Goal: Task Accomplishment & Management: Use online tool/utility

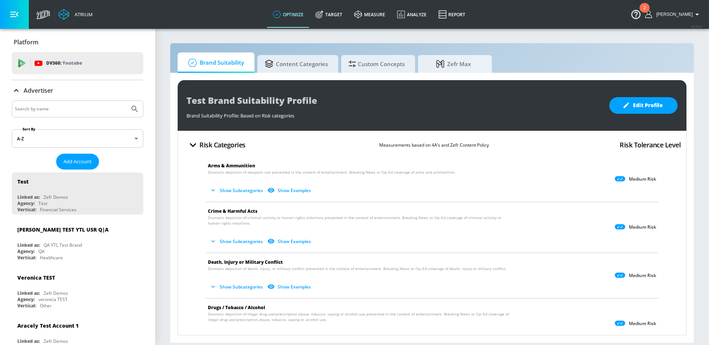
click at [54, 100] on div at bounding box center [78, 108] width 132 height 17
click at [56, 108] on input "Search by name" at bounding box center [71, 109] width 112 height 10
type input "dyson"
click at [132, 109] on icon "Submit Search" at bounding box center [135, 109] width 6 height 6
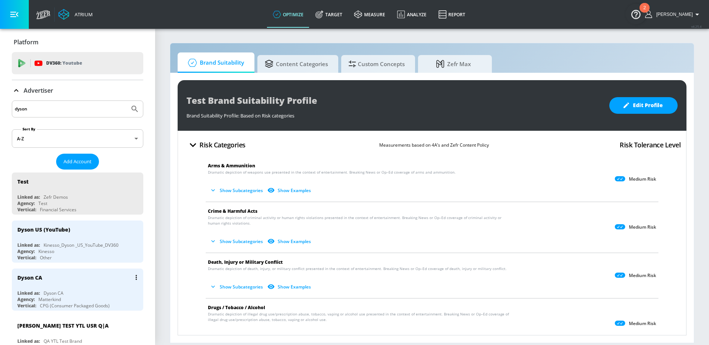
click at [82, 283] on div "Dyson CA" at bounding box center [79, 278] width 124 height 18
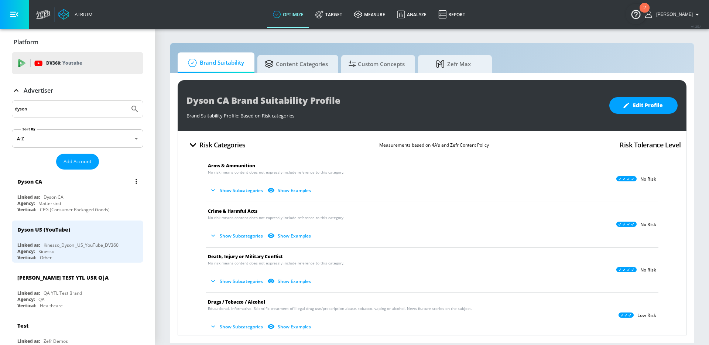
click at [82, 187] on div "Dyson CA" at bounding box center [79, 182] width 124 height 18
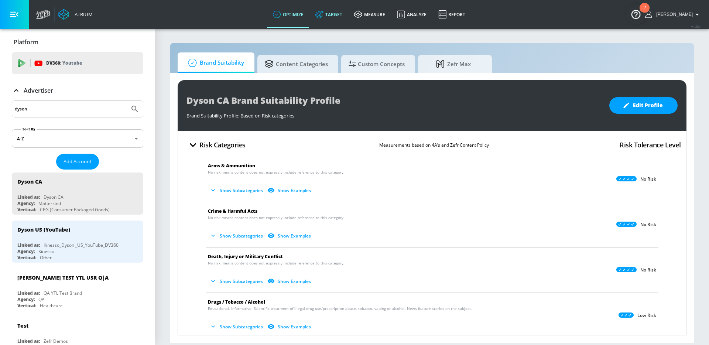
click at [328, 21] on link "Target" at bounding box center [329, 14] width 39 height 27
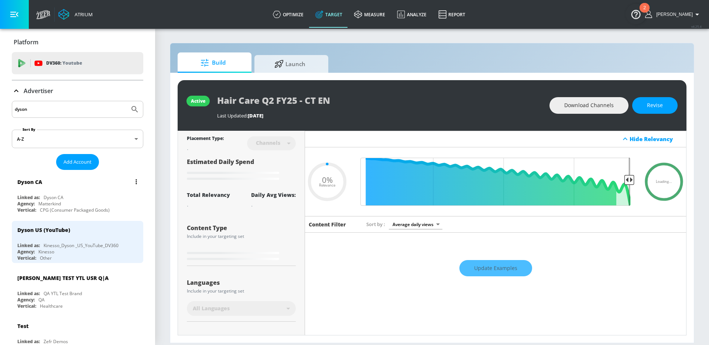
click at [86, 203] on div "Agency: Matterkind" at bounding box center [79, 204] width 124 height 6
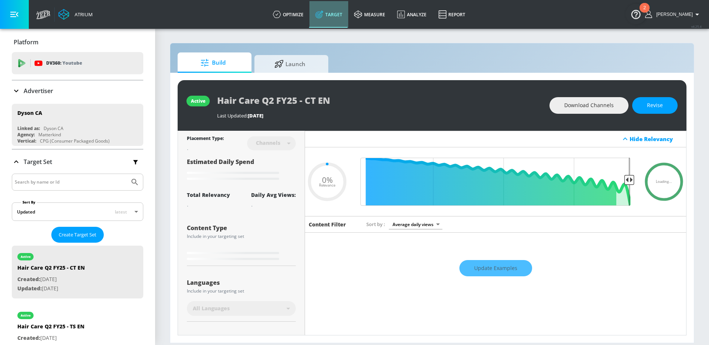
click at [335, 17] on link "Target" at bounding box center [329, 14] width 39 height 27
type input "0.05"
click at [78, 238] on span "Create Target Set" at bounding box center [78, 235] width 38 height 8
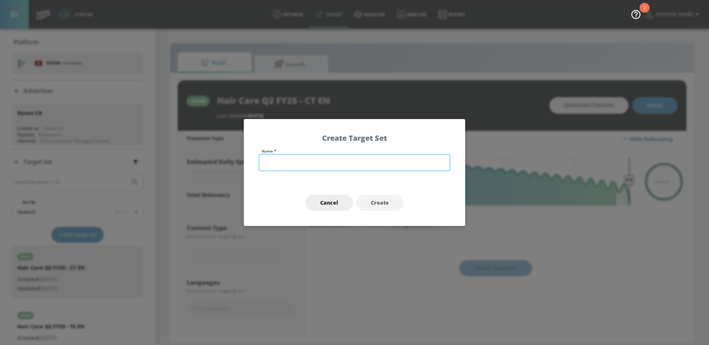
click at [306, 158] on input "text" at bounding box center [354, 162] width 191 height 17
click at [327, 162] on input "Dyson | Floor Care Q4 Fy25 - EN TS" at bounding box center [354, 162] width 191 height 17
type input "Dyson | Floor Care Q4 FY25 - EN TS"
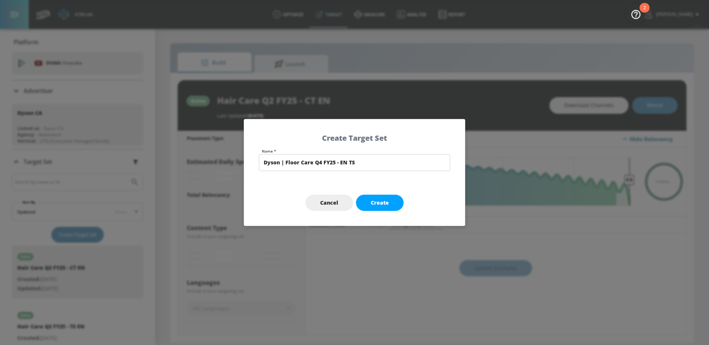
click at [393, 214] on div "Cancel Create" at bounding box center [354, 203] width 221 height 46
click at [383, 202] on span "Create" at bounding box center [380, 202] width 18 height 9
type input "Dyson | Floor Care Q4 FY25 - EN TS"
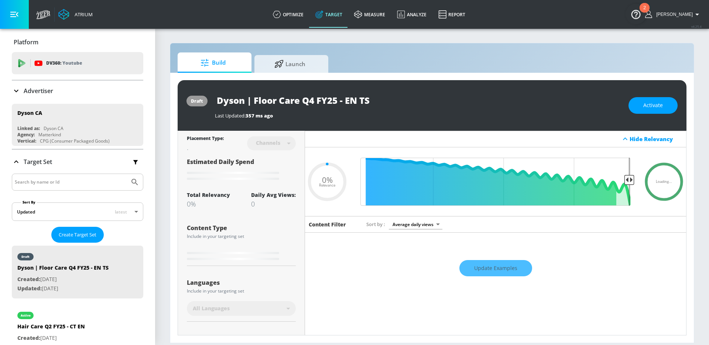
type input "0.6"
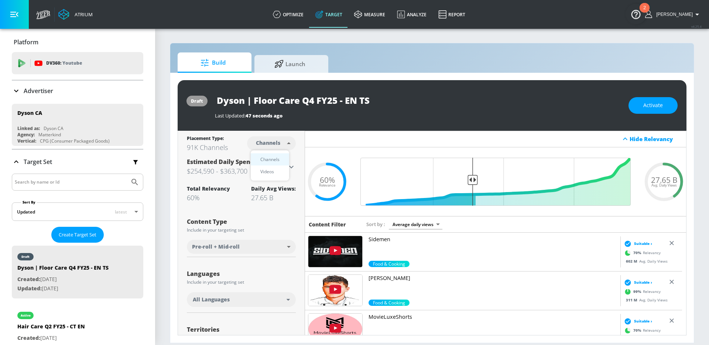
click at [260, 146] on body "Atrium optimize Target measure Analyze Report optimize Target measure Analyze R…" at bounding box center [354, 172] width 709 height 345
click at [269, 171] on div "Videos" at bounding box center [267, 172] width 21 height 8
type input "videos"
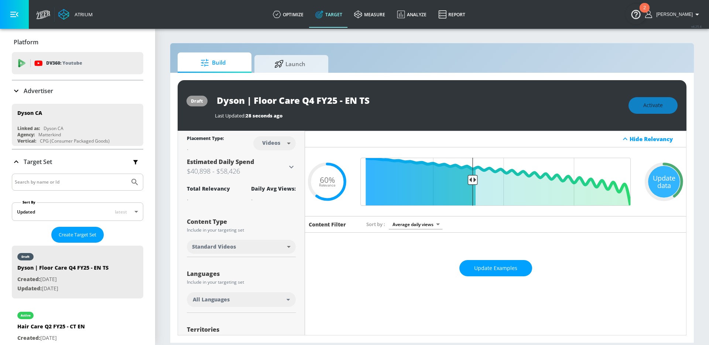
click at [243, 294] on div "All Languages" at bounding box center [241, 299] width 109 height 15
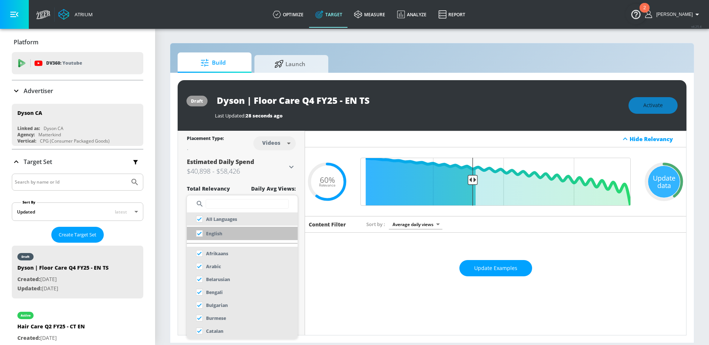
click at [208, 230] on p "English" at bounding box center [214, 234] width 16 height 8
checkbox input "false"
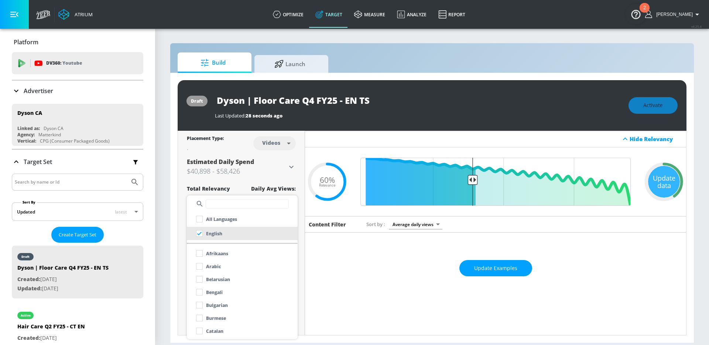
click at [180, 254] on div at bounding box center [354, 172] width 709 height 345
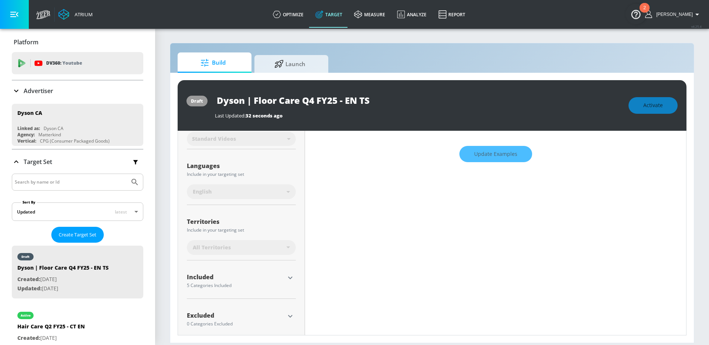
scroll to position [117, 0]
click at [291, 276] on icon "button" at bounding box center [290, 274] width 9 height 9
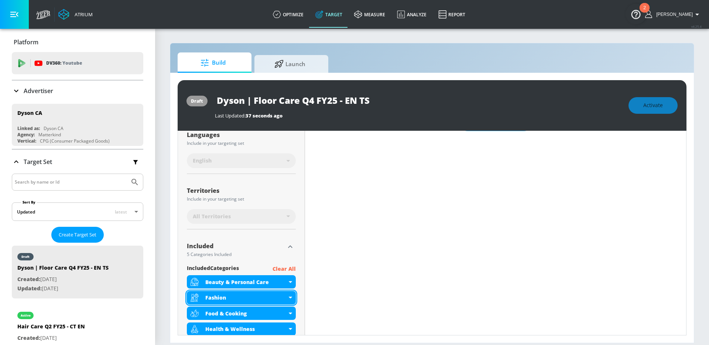
scroll to position [177, 0]
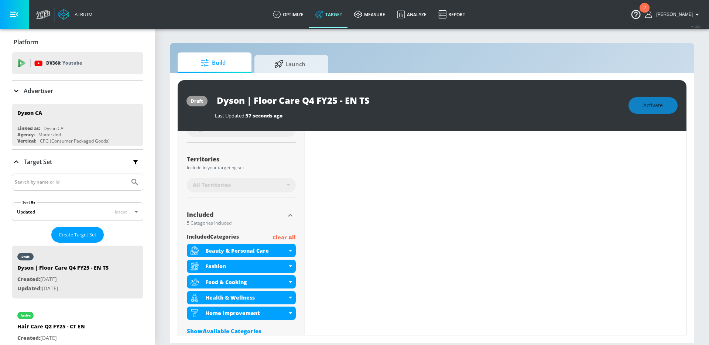
click at [285, 237] on p "Clear All" at bounding box center [284, 237] width 23 height 9
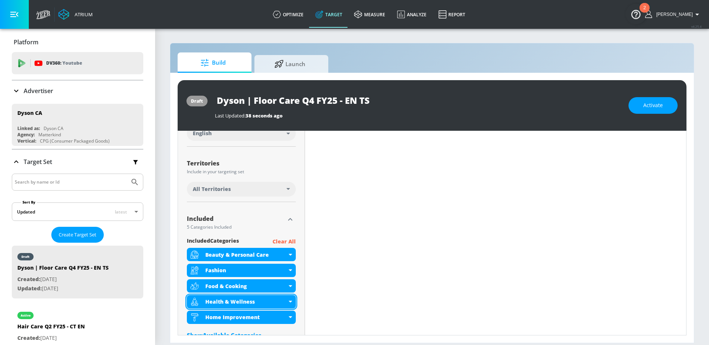
scroll to position [168, 0]
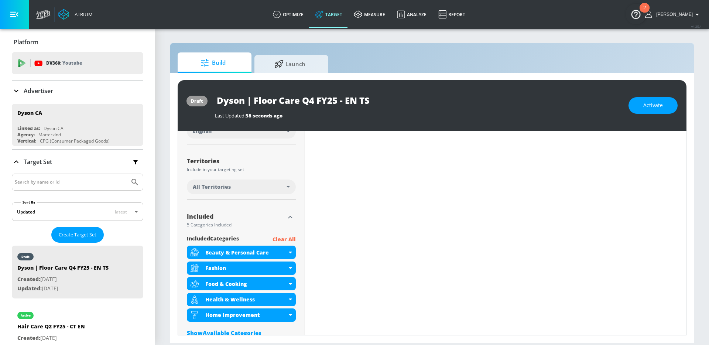
click at [280, 238] on p "Clear All" at bounding box center [284, 239] width 23 height 9
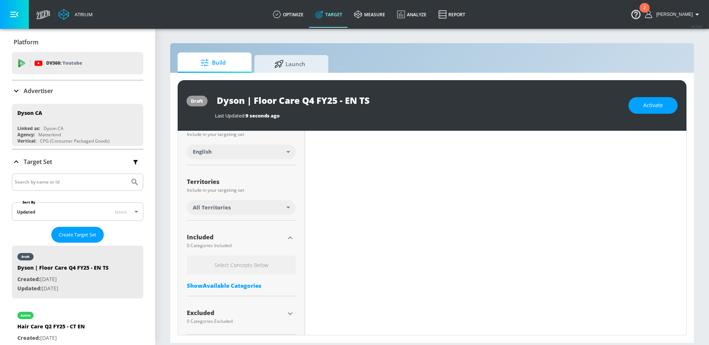
scroll to position [153, 0]
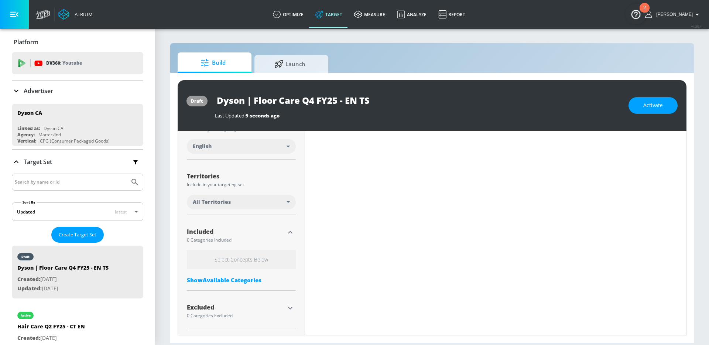
click at [223, 280] on div "Show Available Categories" at bounding box center [241, 279] width 109 height 7
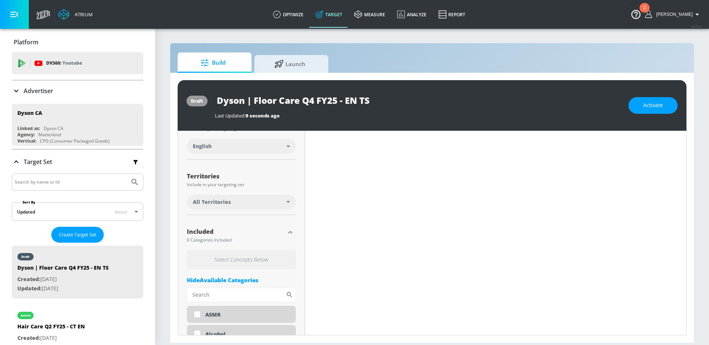
click at [222, 206] on div "All Territories" at bounding box center [241, 202] width 109 height 15
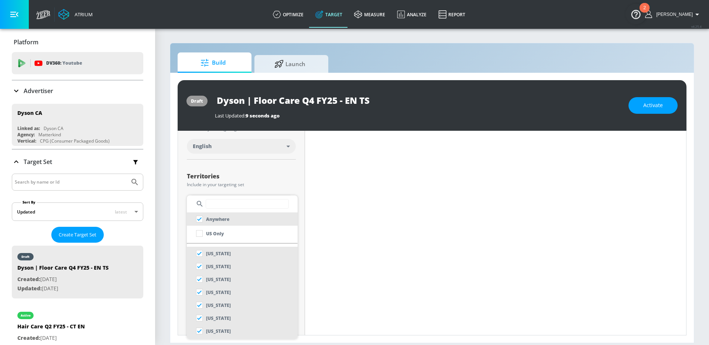
click at [222, 204] on input "text" at bounding box center [247, 204] width 83 height 10
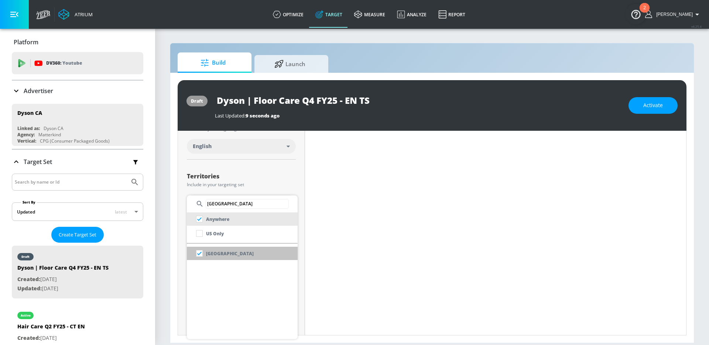
type input "[GEOGRAPHIC_DATA]"
click at [219, 255] on p "[GEOGRAPHIC_DATA]" at bounding box center [230, 254] width 48 height 8
checkbox input "false"
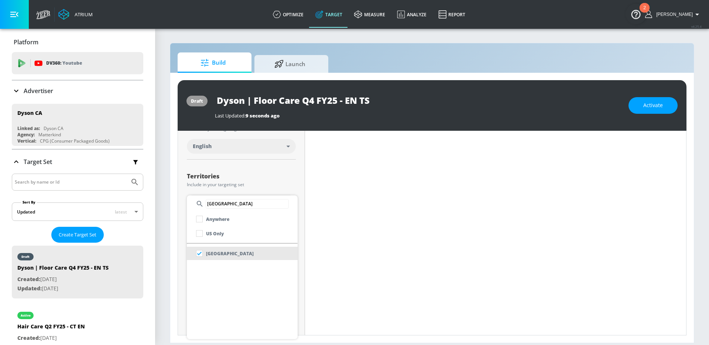
click at [177, 253] on div at bounding box center [354, 172] width 709 height 345
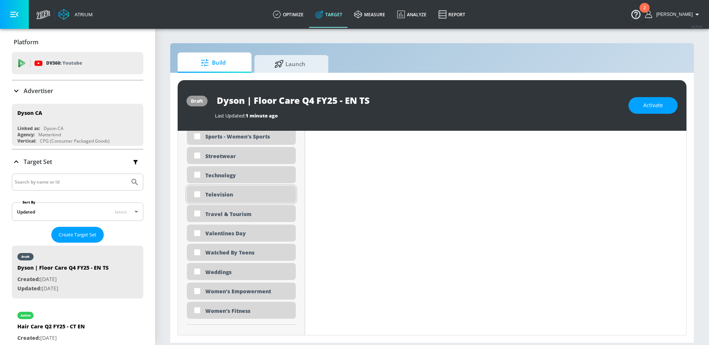
scroll to position [2230, 0]
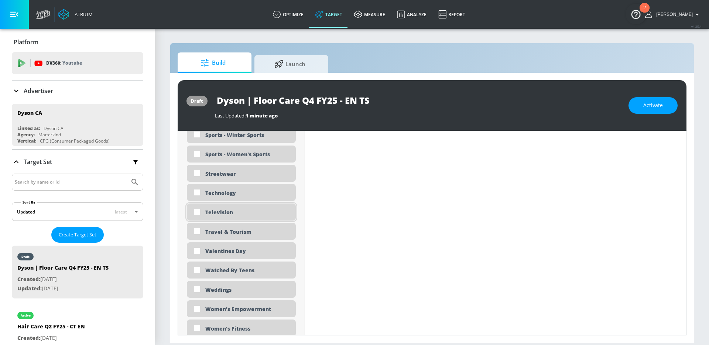
click at [233, 214] on div "Television" at bounding box center [247, 212] width 85 height 7
checkbox input "true"
click at [226, 195] on div "Technology" at bounding box center [247, 193] width 85 height 7
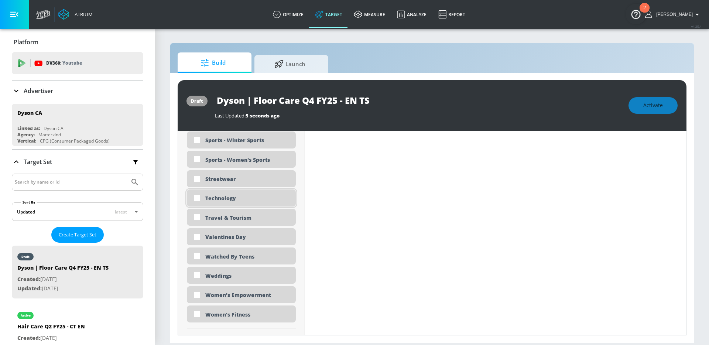
click at [226, 196] on div "Technology" at bounding box center [247, 198] width 85 height 7
checkbox input "true"
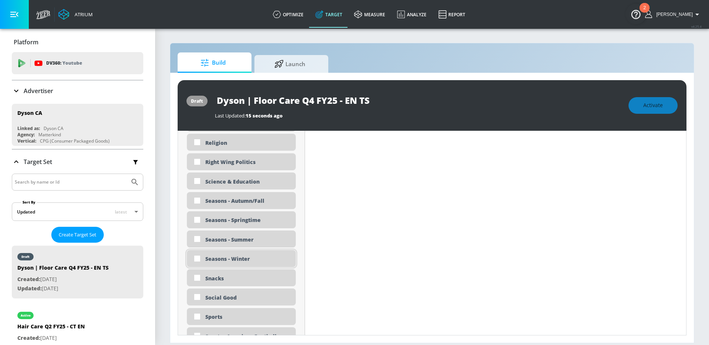
scroll to position [1850, 0]
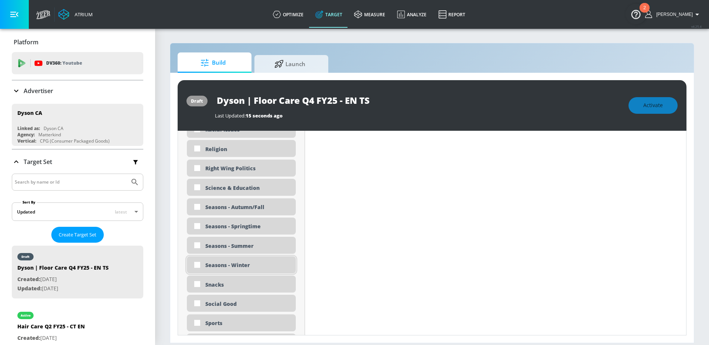
click at [214, 265] on div "Seasons - Winter" at bounding box center [247, 265] width 85 height 7
checkbox input "true"
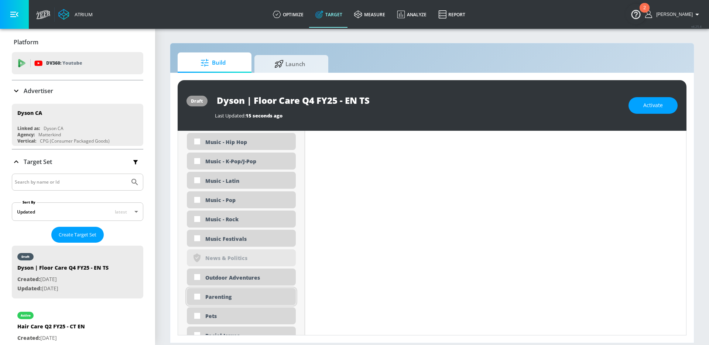
scroll to position [1658, 0]
click at [229, 299] on div "Parenting" at bounding box center [247, 298] width 85 height 7
checkbox input "true"
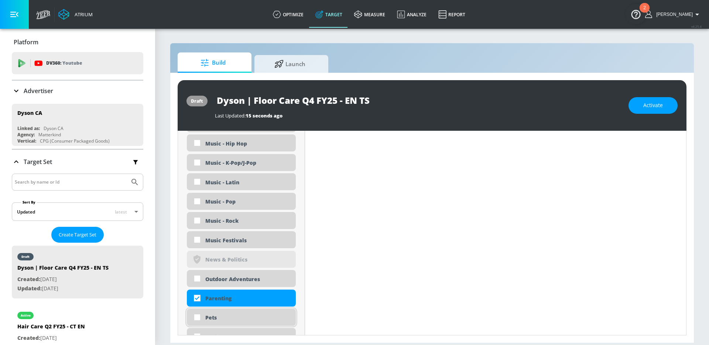
click at [228, 313] on div "Pets" at bounding box center [241, 317] width 109 height 17
checkbox input "true"
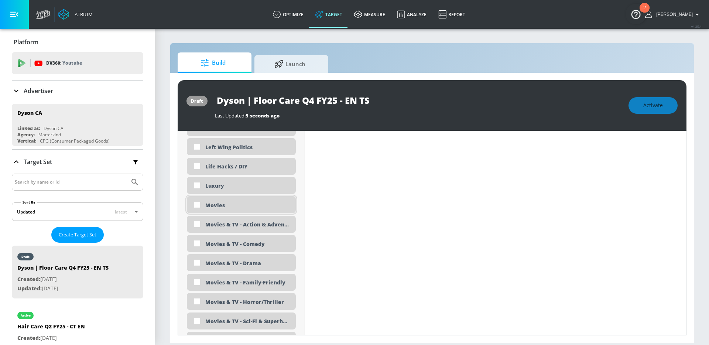
scroll to position [1428, 0]
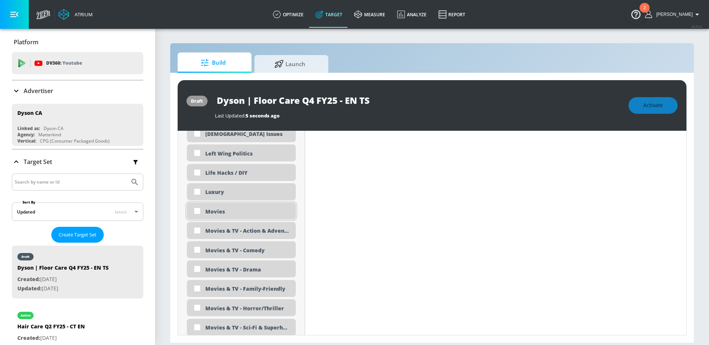
click at [213, 212] on div "Movies" at bounding box center [247, 211] width 85 height 7
checkbox input "true"
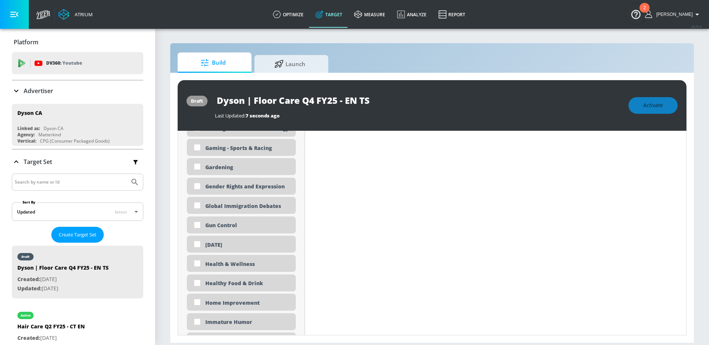
scroll to position [1172, 0]
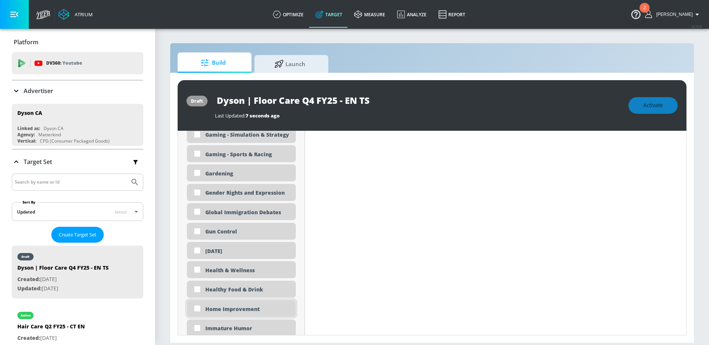
click at [247, 309] on div "Home Improvement" at bounding box center [247, 309] width 85 height 7
checkbox input "true"
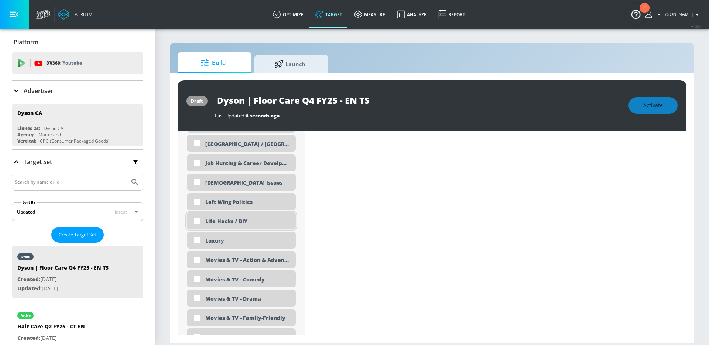
scroll to position [1385, 0]
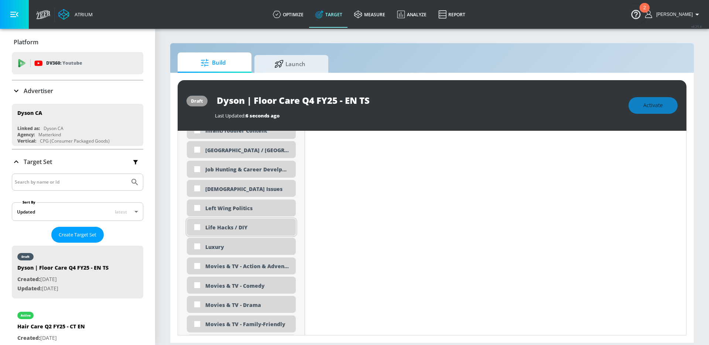
click at [225, 228] on div "Life Hacks / DIY" at bounding box center [247, 227] width 85 height 7
checkbox input "true"
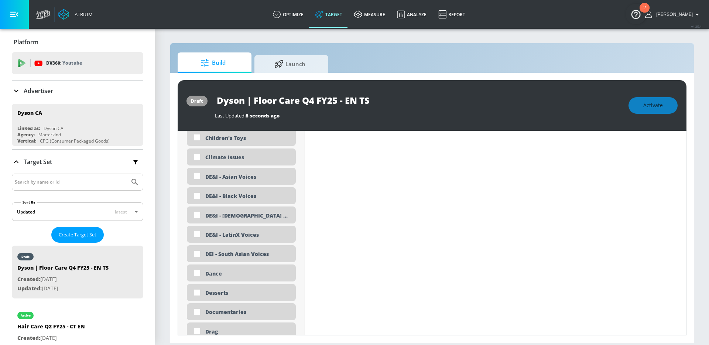
scroll to position [749, 0]
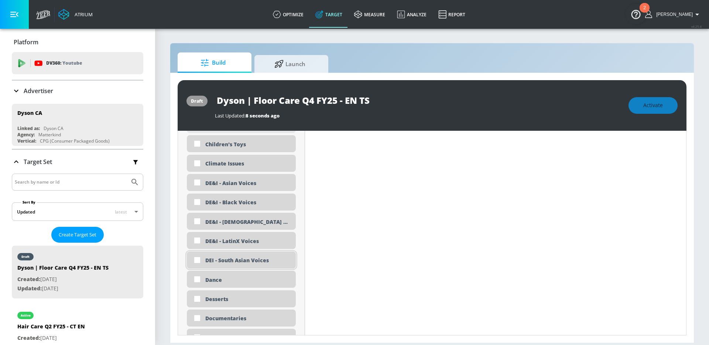
click at [226, 262] on div "DEI - South Asian Voices" at bounding box center [247, 260] width 85 height 7
checkbox input "true"
click at [232, 205] on div "DE&I - Black Voices" at bounding box center [247, 202] width 85 height 7
checkbox input "true"
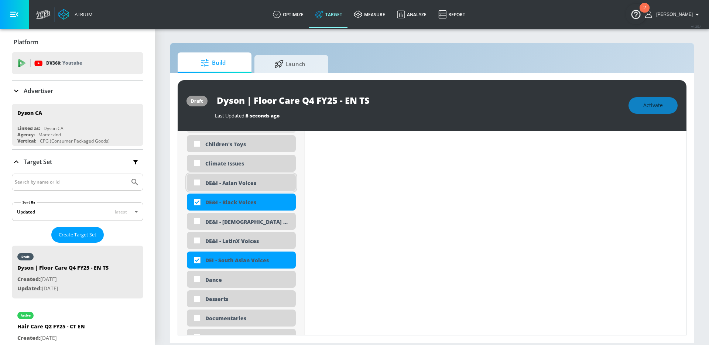
click at [231, 185] on div "DE&I - Asian Voices" at bounding box center [247, 183] width 85 height 7
checkbox input "true"
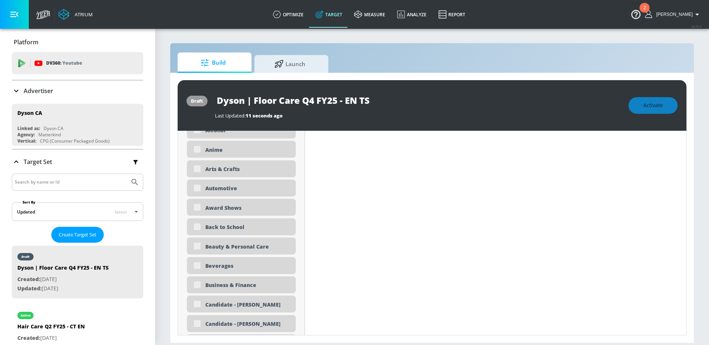
scroll to position [504, 0]
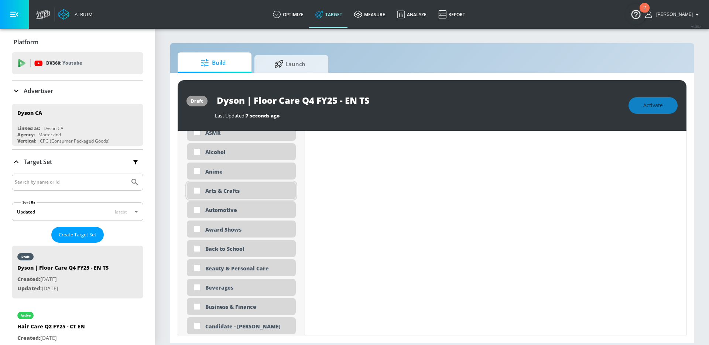
click at [226, 189] on div "Arts & Crafts" at bounding box center [247, 190] width 85 height 7
checkbox input "true"
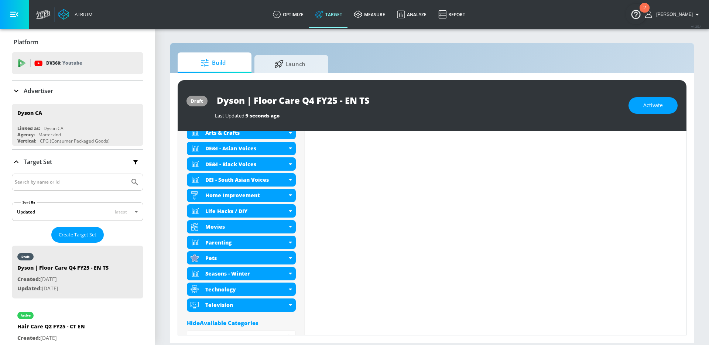
scroll to position [544, 0]
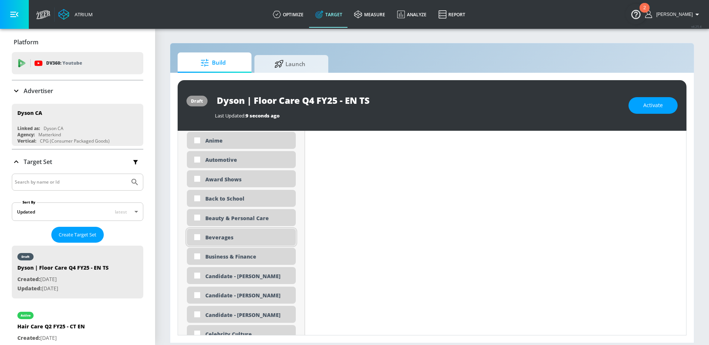
click at [215, 236] on div "Beverages" at bounding box center [247, 237] width 85 height 7
checkbox input "true"
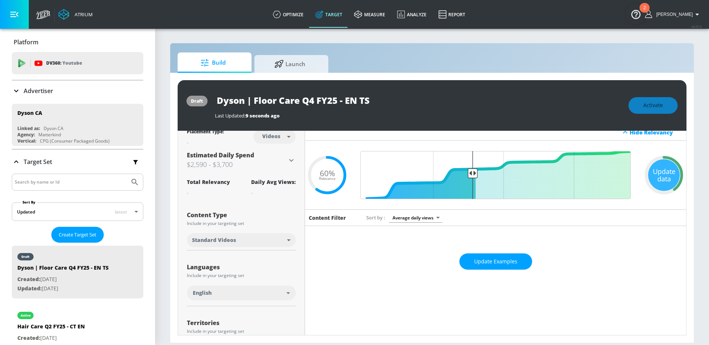
scroll to position [0, 0]
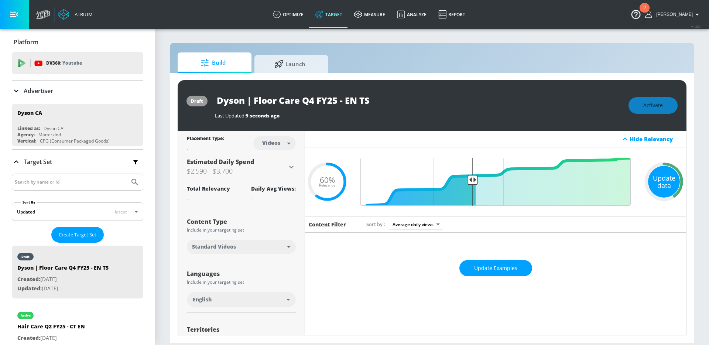
click at [651, 179] on div "Update data" at bounding box center [664, 182] width 32 height 32
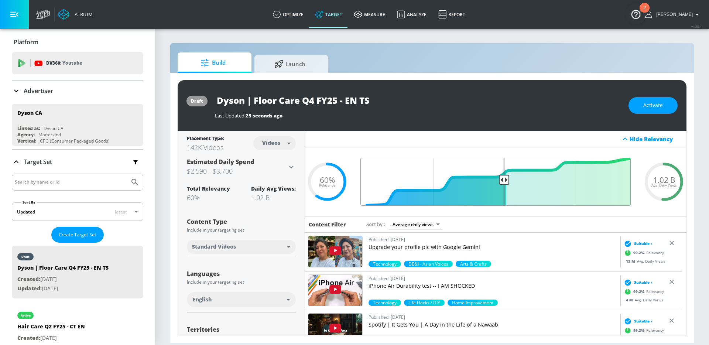
drag, startPoint x: 469, startPoint y: 177, endPoint x: 500, endPoint y: 180, distance: 31.2
click at [500, 180] on input "Final Threshold" at bounding box center [496, 182] width 278 height 48
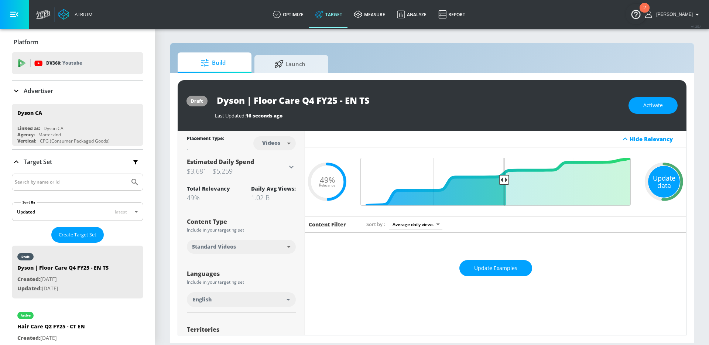
click at [664, 185] on div "Update data" at bounding box center [664, 182] width 32 height 32
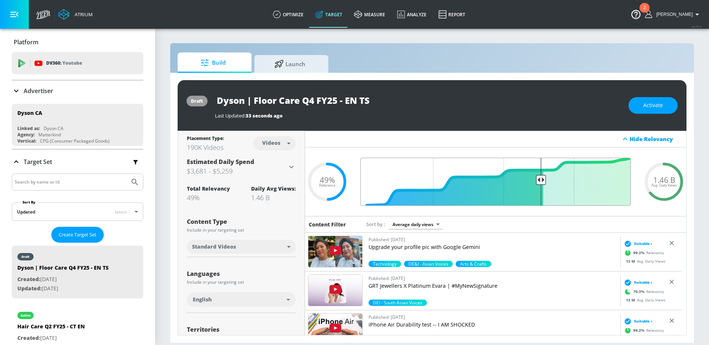
drag, startPoint x: 504, startPoint y: 179, endPoint x: 536, endPoint y: 178, distance: 31.4
type input "0.36"
click at [536, 178] on input "Final Threshold" at bounding box center [496, 182] width 278 height 48
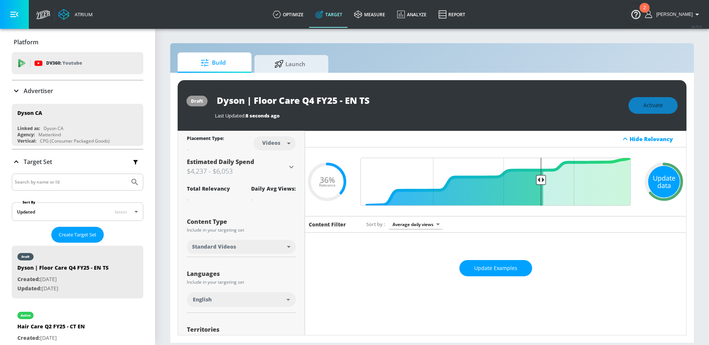
click at [648, 178] on div "Update data" at bounding box center [664, 182] width 32 height 32
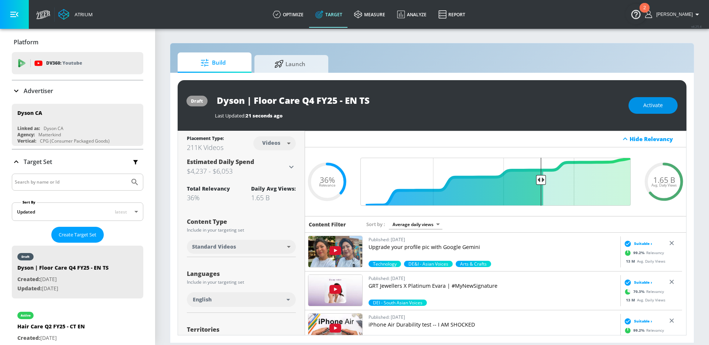
click at [641, 99] on button "Activate" at bounding box center [653, 105] width 49 height 17
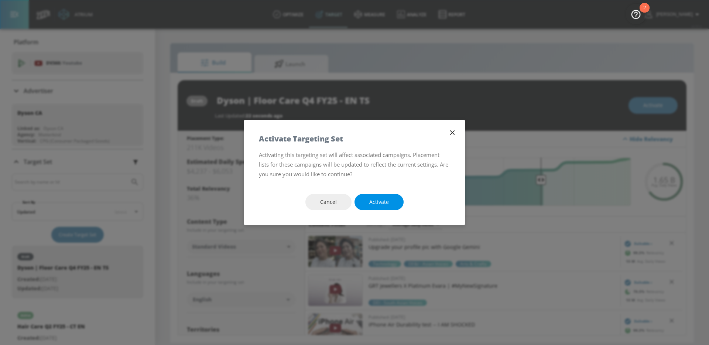
click at [391, 207] on button "Activate" at bounding box center [379, 202] width 49 height 17
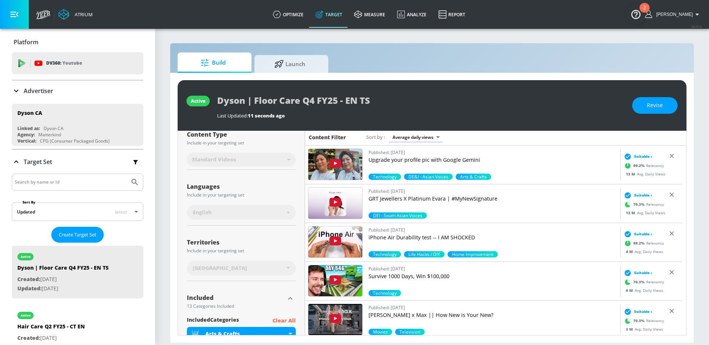
scroll to position [127, 0]
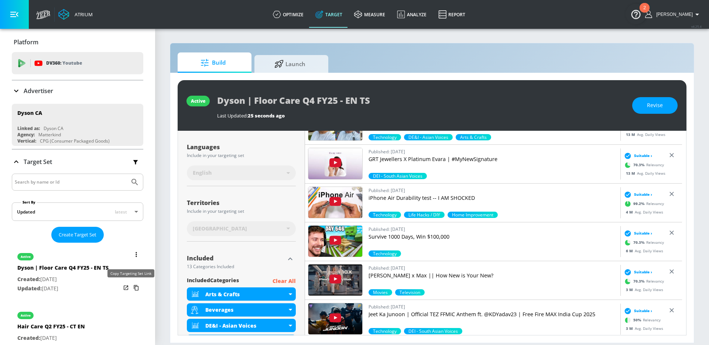
click at [130, 287] on icon "list of Target Set" at bounding box center [136, 288] width 12 height 12
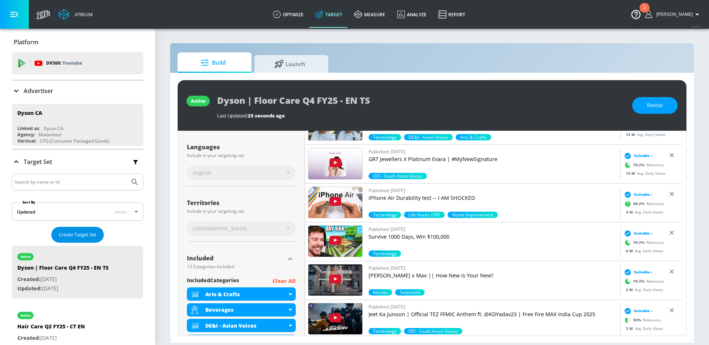
click at [71, 233] on span "Create Target Set" at bounding box center [78, 235] width 38 height 8
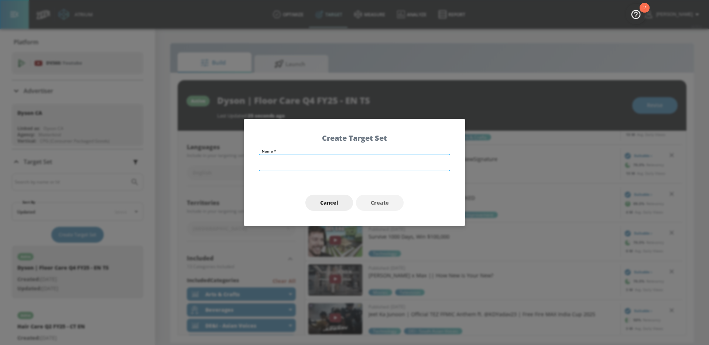
click at [300, 163] on input "text" at bounding box center [354, 162] width 191 height 17
drag, startPoint x: 299, startPoint y: 162, endPoint x: 286, endPoint y: 161, distance: 13.7
click at [286, 161] on input "Dyson | Floor Care Q4 FY25 - EN TS" at bounding box center [354, 162] width 191 height 17
type input "Dyson | Hair Care Q4 FY25 - EN TS"
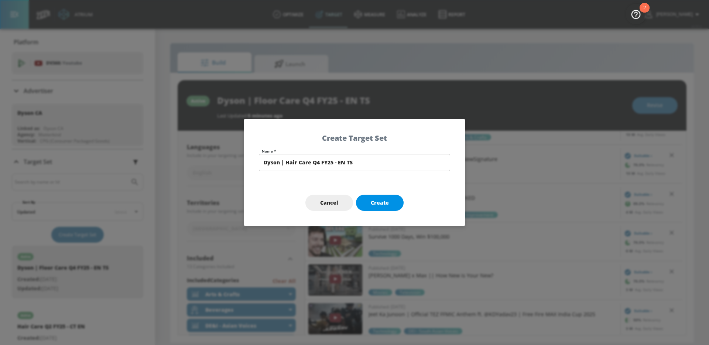
click at [385, 202] on span "Create" at bounding box center [380, 202] width 18 height 9
type input "Dyson | Hair Care Q4 FY25 - EN TS"
type input "channels"
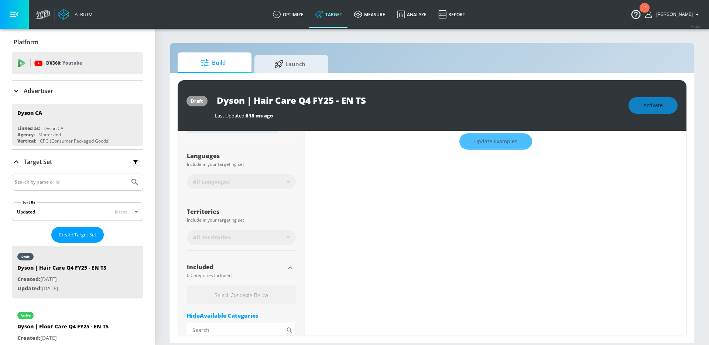
scroll to position [136, 0]
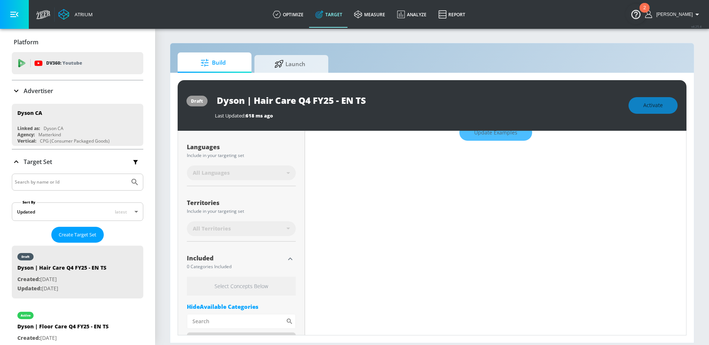
type input "0.6"
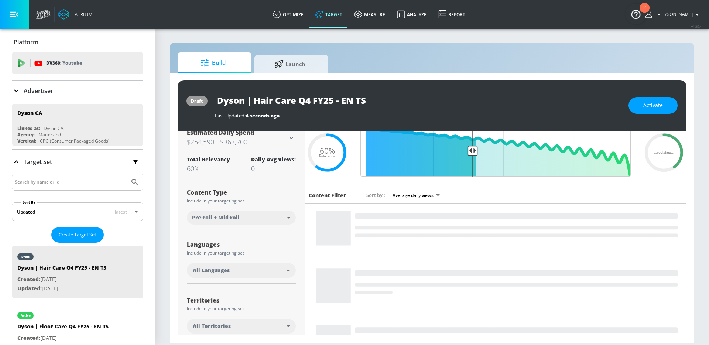
scroll to position [0, 0]
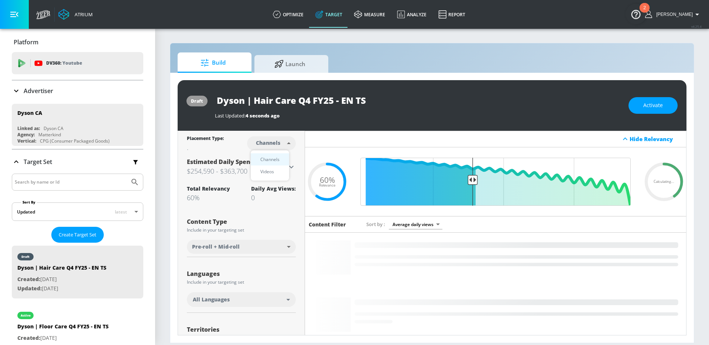
click at [272, 143] on body "Atrium optimize Target measure Analyze Report optimize Target measure Analyze R…" at bounding box center [354, 172] width 709 height 345
click at [267, 171] on div "Videos" at bounding box center [267, 172] width 21 height 8
type input "videos"
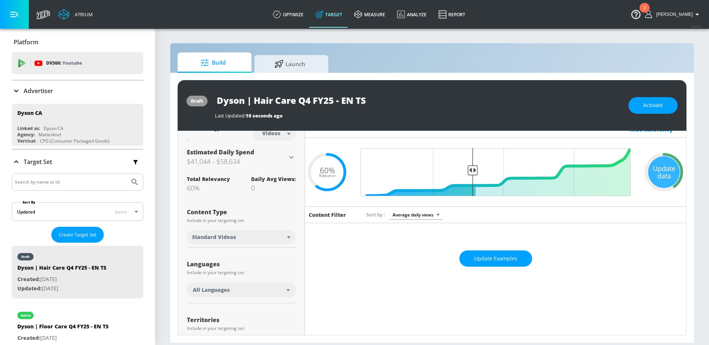
scroll to position [14, 0]
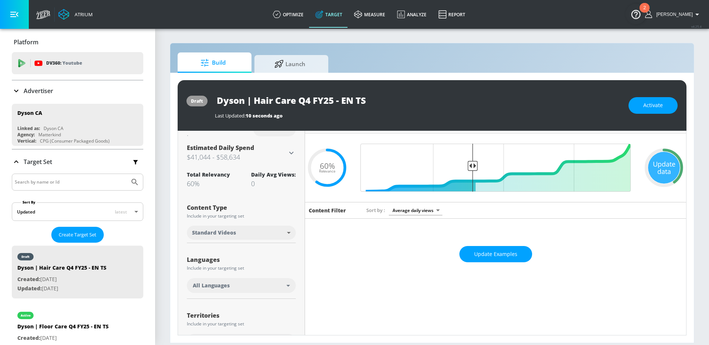
click at [231, 282] on div "All Languages" at bounding box center [240, 285] width 94 height 7
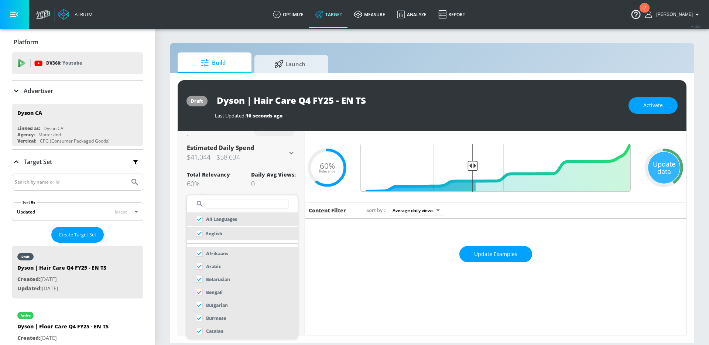
click at [223, 206] on input "text" at bounding box center [247, 204] width 83 height 10
type input "e"
click at [225, 233] on li "English" at bounding box center [242, 233] width 111 height 13
checkbox input "false"
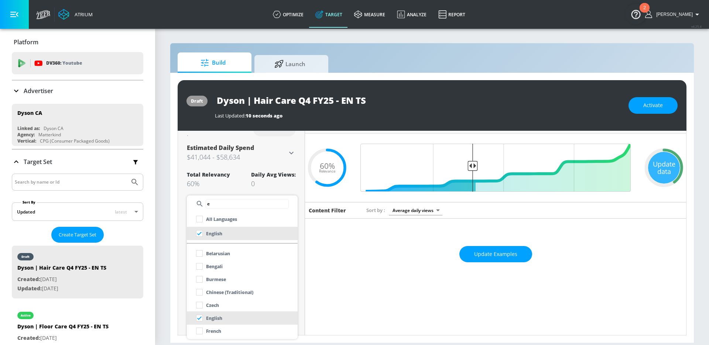
click at [178, 276] on div at bounding box center [354, 172] width 709 height 345
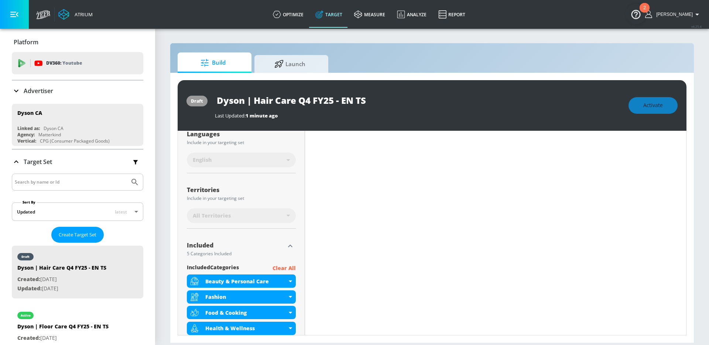
scroll to position [156, 0]
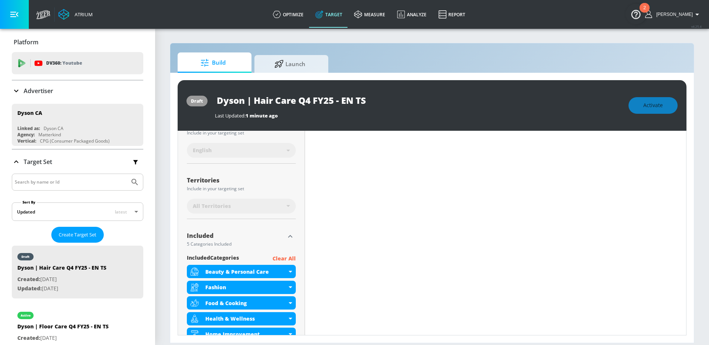
click at [282, 258] on p "Clear All" at bounding box center [284, 258] width 23 height 9
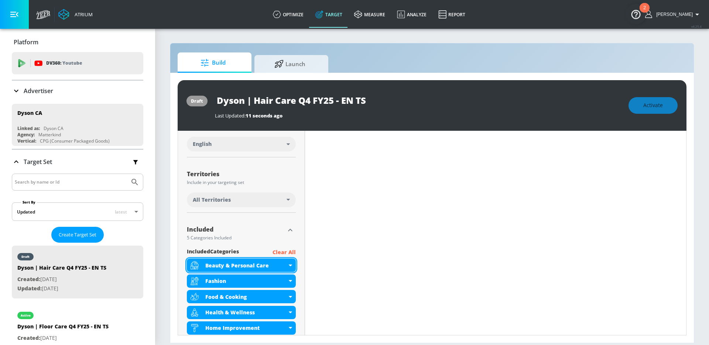
scroll to position [149, 0]
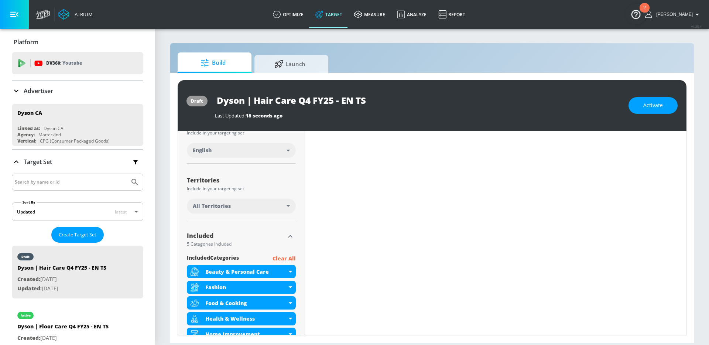
click at [256, 205] on div "All Territories" at bounding box center [240, 205] width 94 height 7
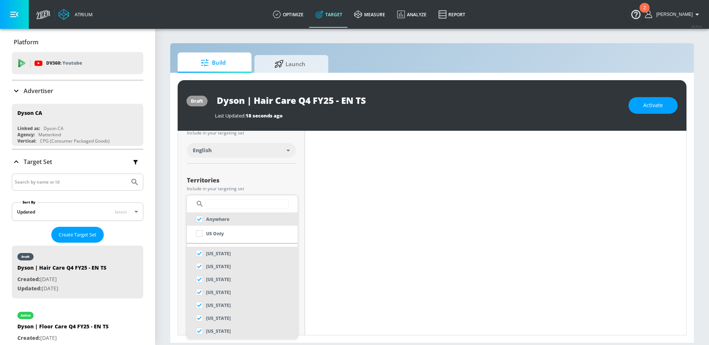
click at [222, 206] on input "text" at bounding box center [247, 204] width 83 height 10
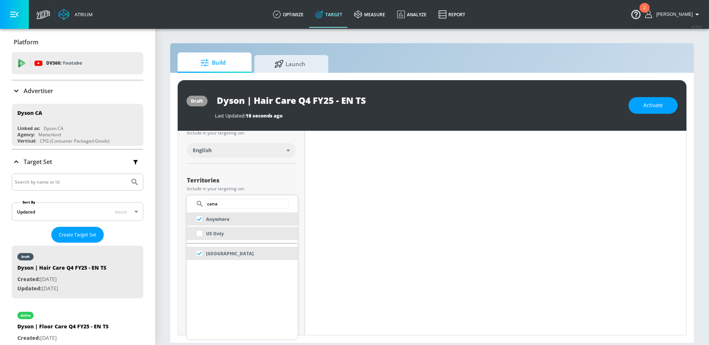
type input "cana"
click at [215, 235] on p "US Only" at bounding box center [215, 234] width 18 height 8
checkbox input "false"
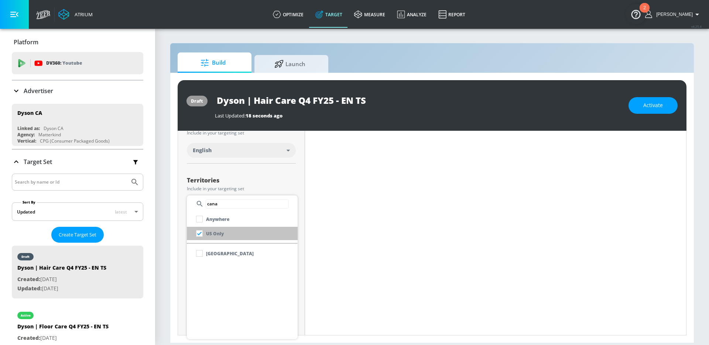
click at [205, 233] on input "checkbox" at bounding box center [199, 233] width 13 height 13
checkbox input "false"
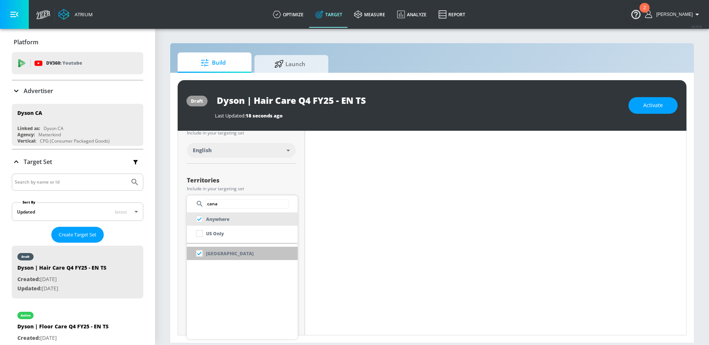
click at [212, 255] on p "[GEOGRAPHIC_DATA]" at bounding box center [230, 254] width 48 height 8
checkbox input "false"
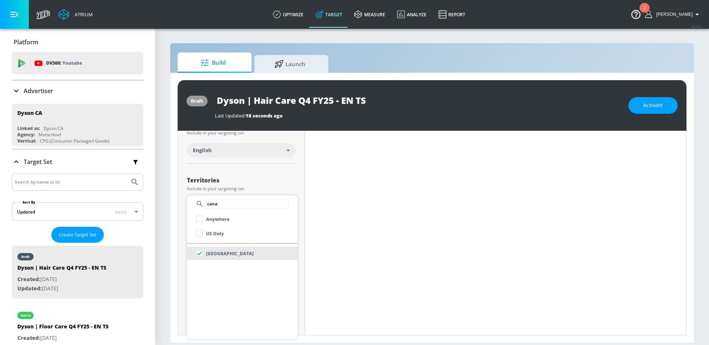
click at [183, 256] on div at bounding box center [354, 172] width 709 height 345
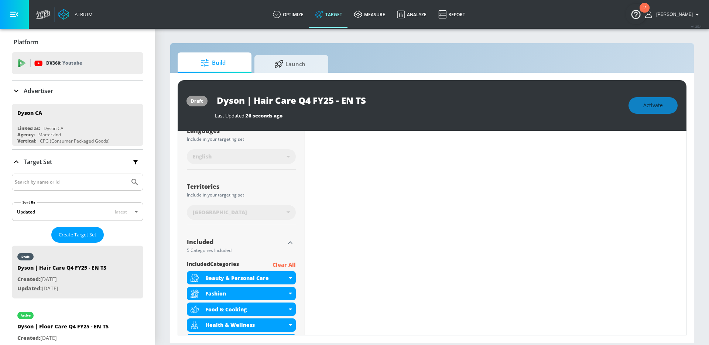
scroll to position [156, 0]
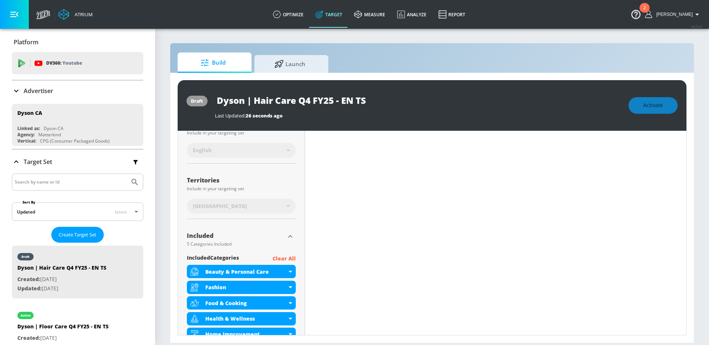
click at [280, 258] on p "Clear All" at bounding box center [284, 258] width 23 height 9
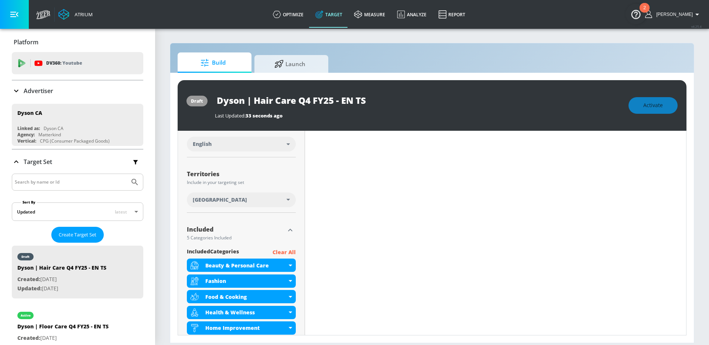
scroll to position [149, 0]
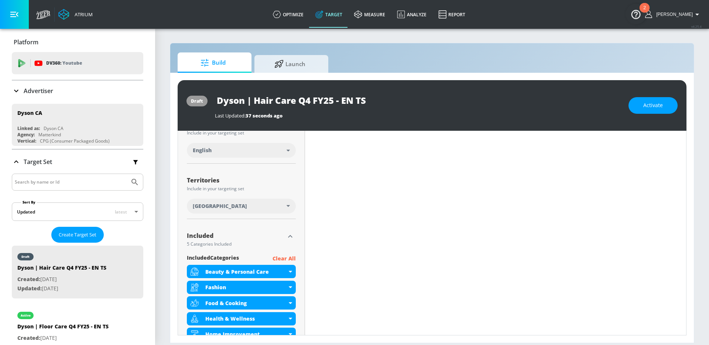
click at [288, 260] on p "Clear All" at bounding box center [284, 258] width 23 height 9
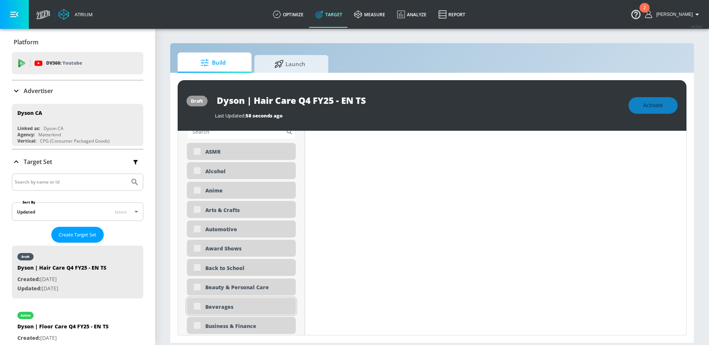
scroll to position [330, 0]
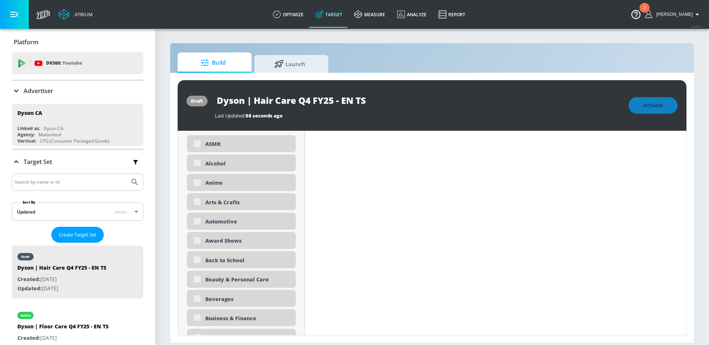
click at [209, 279] on div "Beauty & Personal Care" at bounding box center [247, 279] width 85 height 7
checkbox input "true"
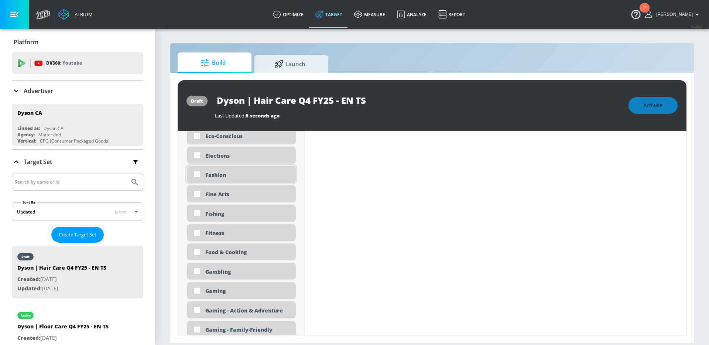
scroll to position [834, 0]
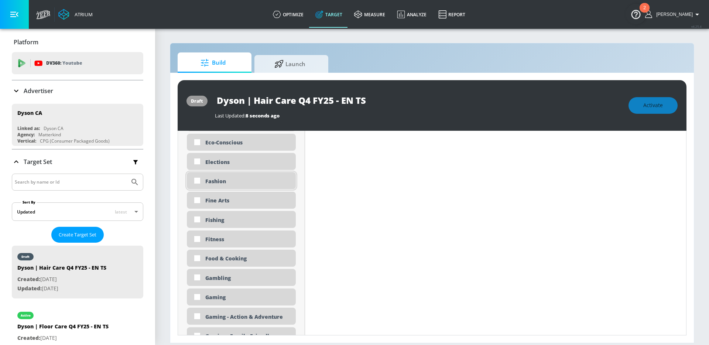
click at [214, 177] on div "Fashion" at bounding box center [241, 180] width 109 height 17
checkbox input "true"
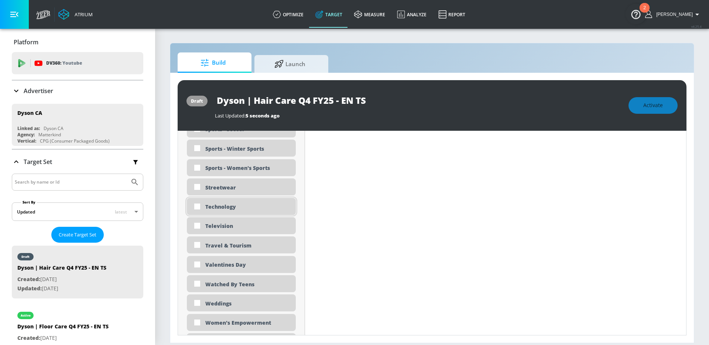
click at [228, 205] on div "Technology" at bounding box center [247, 206] width 85 height 7
checkbox input "true"
click at [226, 225] on div "Television" at bounding box center [247, 225] width 85 height 7
checkbox input "true"
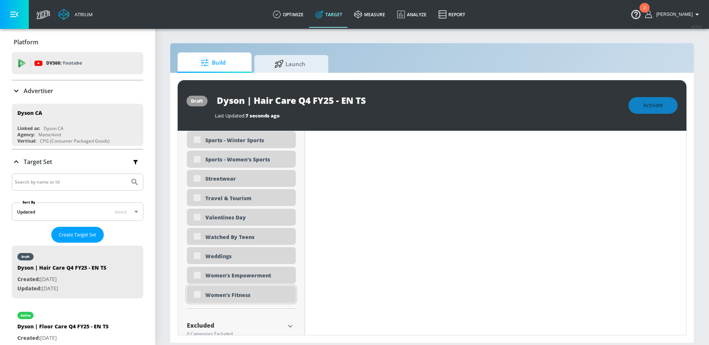
scroll to position [2252, 0]
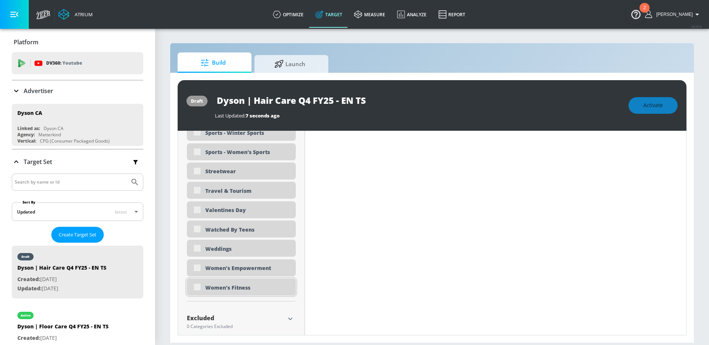
click at [226, 293] on div "Women's Fitness" at bounding box center [241, 287] width 109 height 17
click at [219, 289] on div "Women's Fitness" at bounding box center [247, 287] width 85 height 7
checkbox input "true"
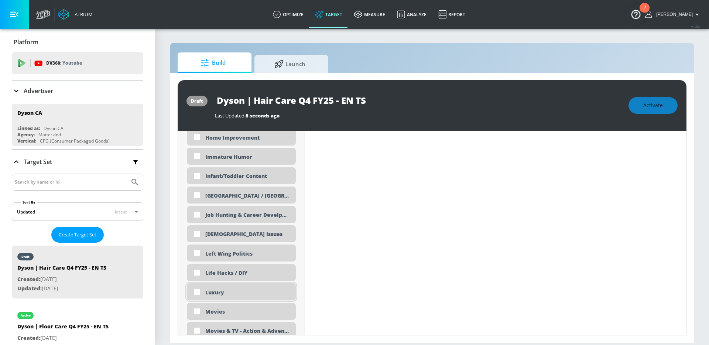
scroll to position [1283, 0]
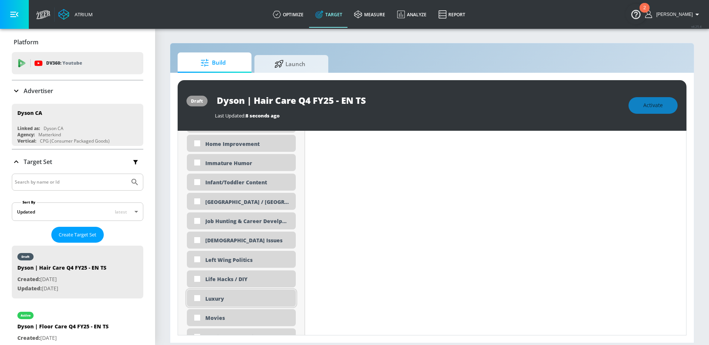
click at [215, 297] on div "Luxury" at bounding box center [247, 298] width 85 height 7
checkbox input "true"
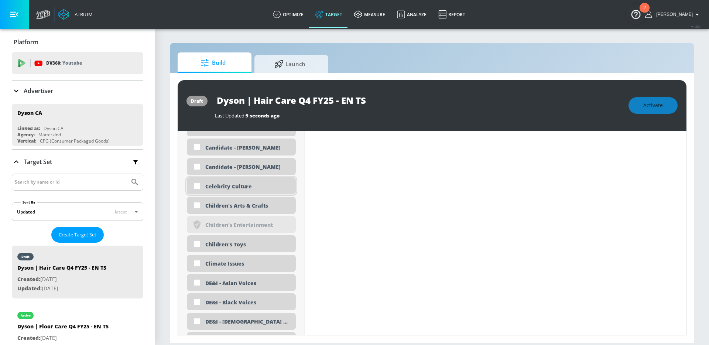
scroll to position [591, 0]
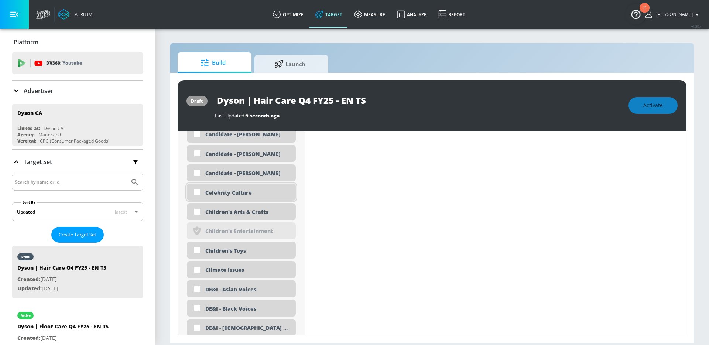
click at [239, 192] on div "Celebrity Culture" at bounding box center [247, 192] width 85 height 7
checkbox input "true"
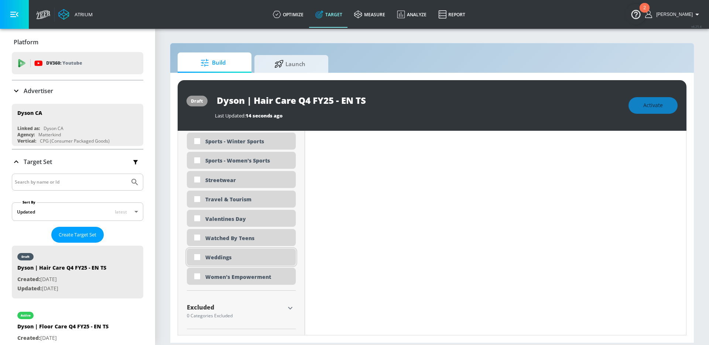
scroll to position [2246, 0]
click at [225, 260] on div "Weddings" at bounding box center [247, 257] width 85 height 7
checkbox input "true"
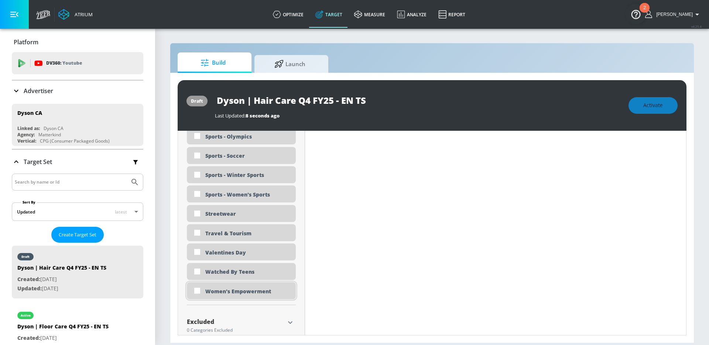
scroll to position [2221, 0]
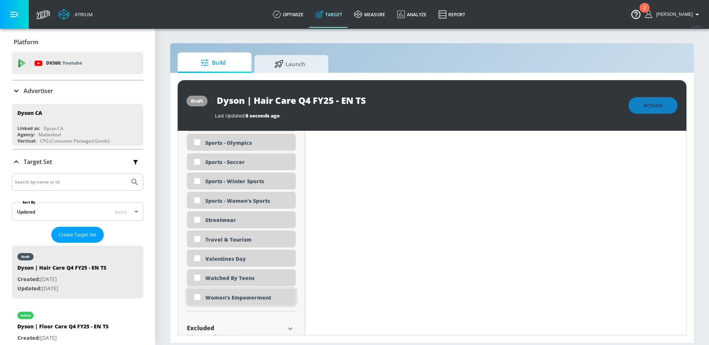
click at [228, 297] on div "Women's Empowerment" at bounding box center [247, 297] width 85 height 7
checkbox input "true"
click at [220, 241] on div "Travel & Tourism" at bounding box center [247, 239] width 85 height 7
checkbox input "true"
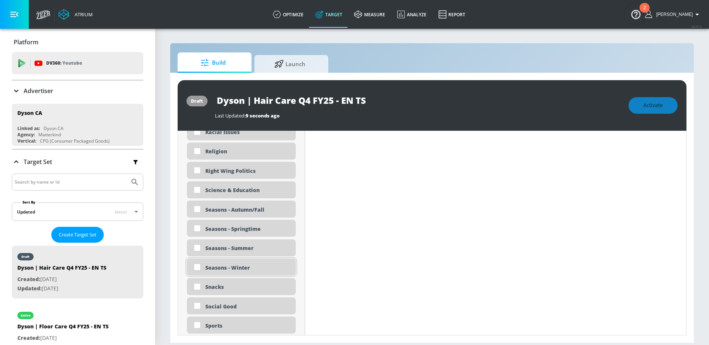
scroll to position [1889, 0]
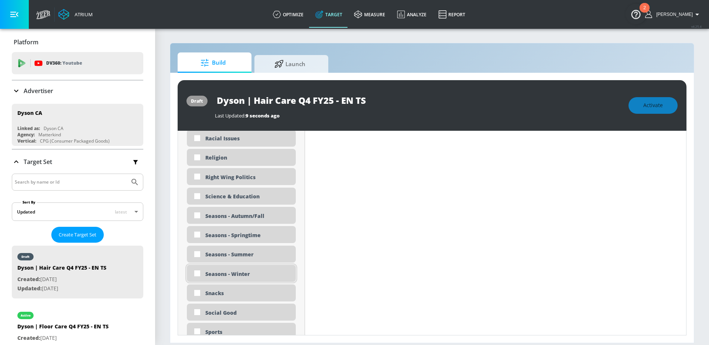
click at [216, 274] on div "Seasons - Winter" at bounding box center [247, 273] width 85 height 7
checkbox input "true"
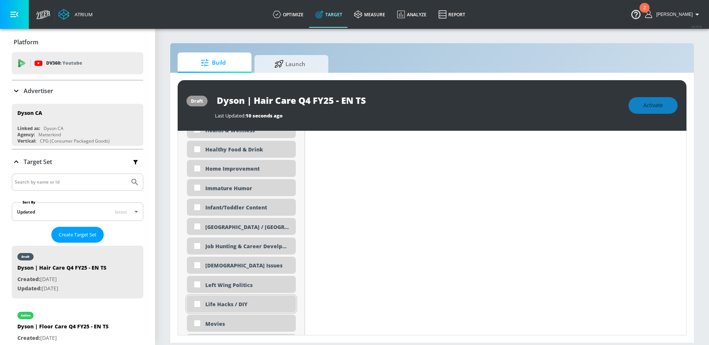
scroll to position [1326, 0]
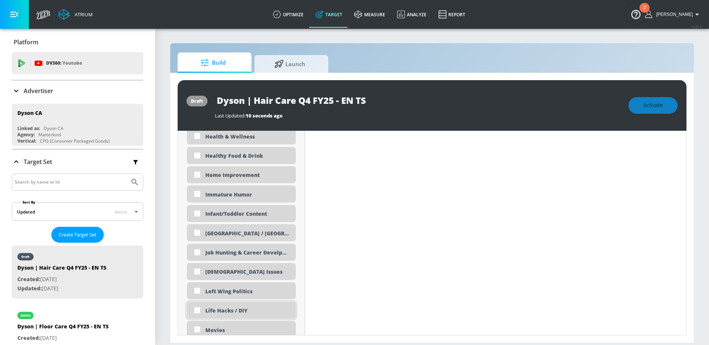
click at [249, 307] on div "Life Hacks / DIY" at bounding box center [247, 310] width 85 height 7
checkbox input "true"
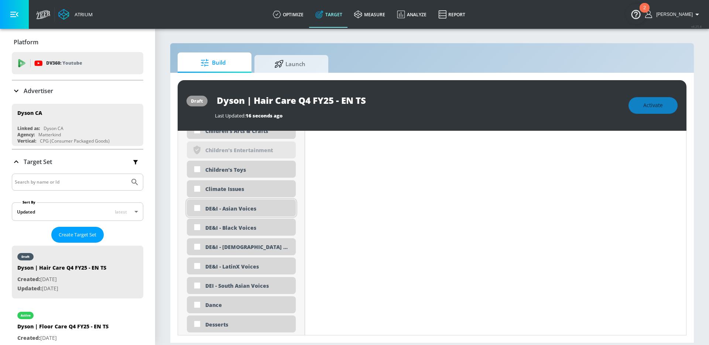
scroll to position [741, 0]
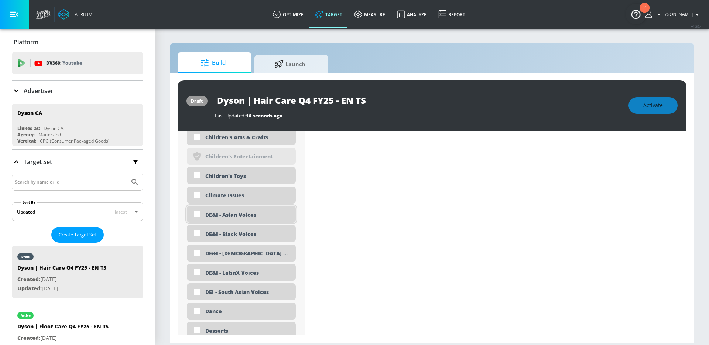
click at [237, 217] on div "DE&I - Asian Voices" at bounding box center [247, 214] width 85 height 7
checkbox input "true"
click at [237, 231] on div "DE&I - Black Voices" at bounding box center [247, 234] width 85 height 7
checkbox input "true"
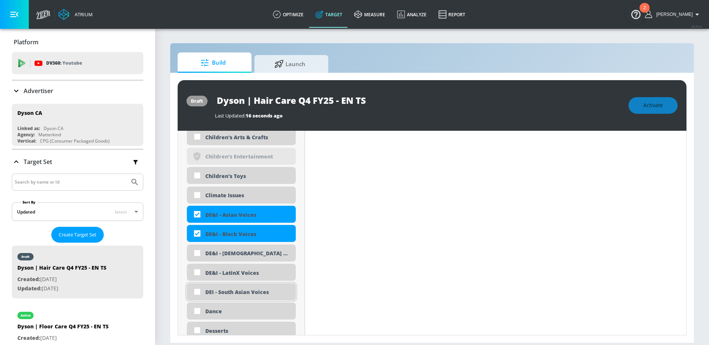
click at [247, 296] on div "DEI - South Asian Voices" at bounding box center [241, 291] width 109 height 17
checkbox input "true"
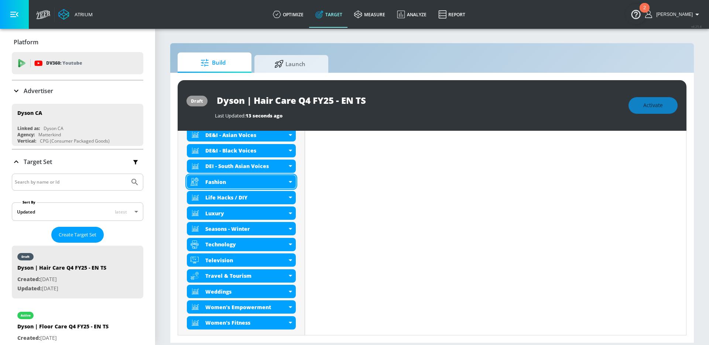
scroll to position [0, 0]
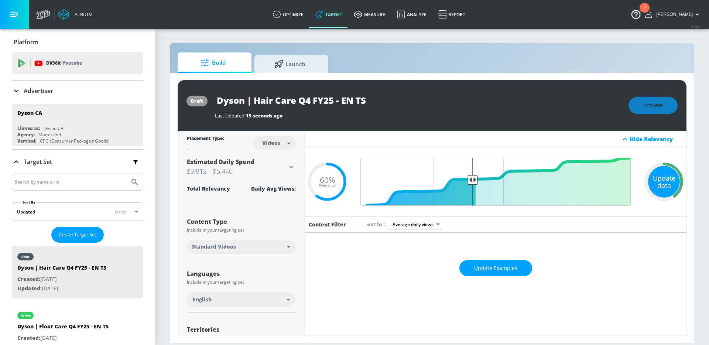
click at [649, 181] on div "Update data" at bounding box center [664, 182] width 32 height 32
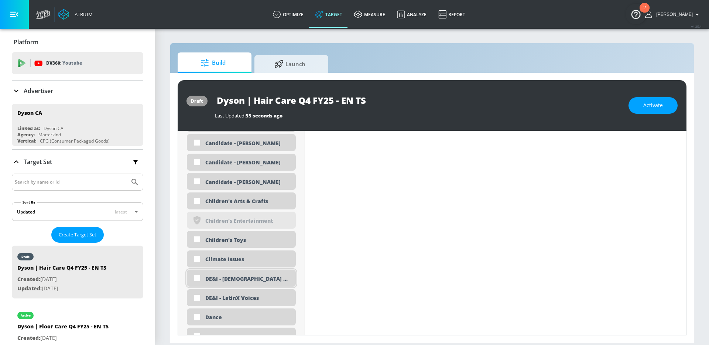
scroll to position [467, 0]
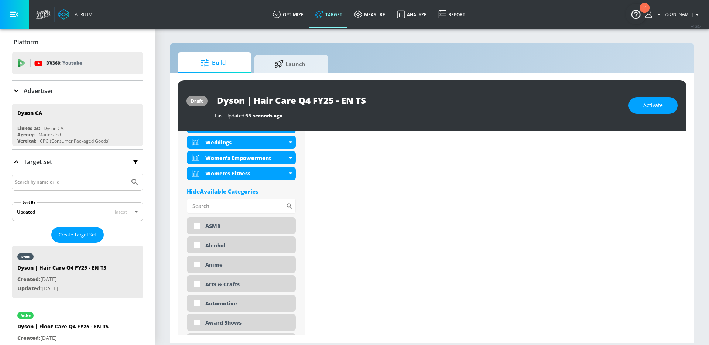
click at [223, 194] on div "Hide Available Categories" at bounding box center [241, 191] width 109 height 7
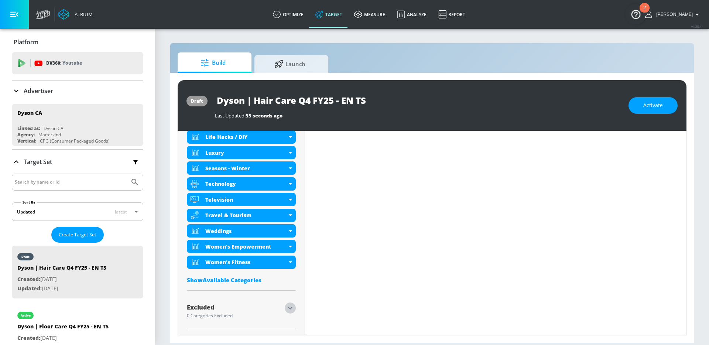
click at [289, 304] on icon "button" at bounding box center [290, 308] width 9 height 9
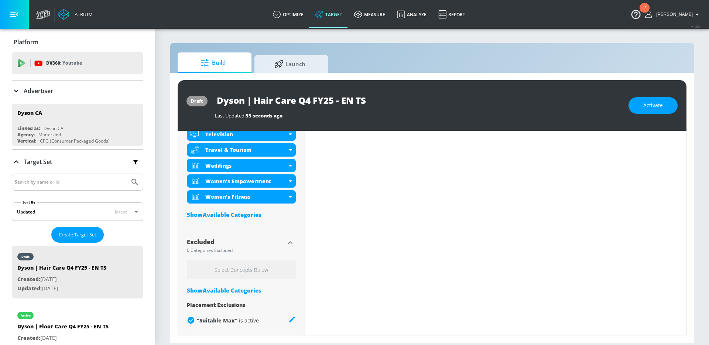
scroll to position [446, 0]
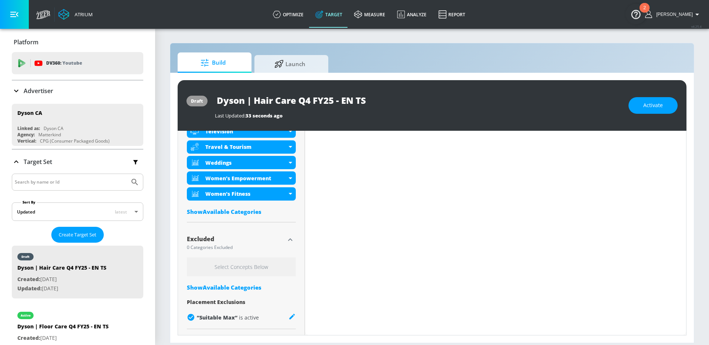
click at [218, 286] on div "Show Available Categories" at bounding box center [241, 287] width 109 height 7
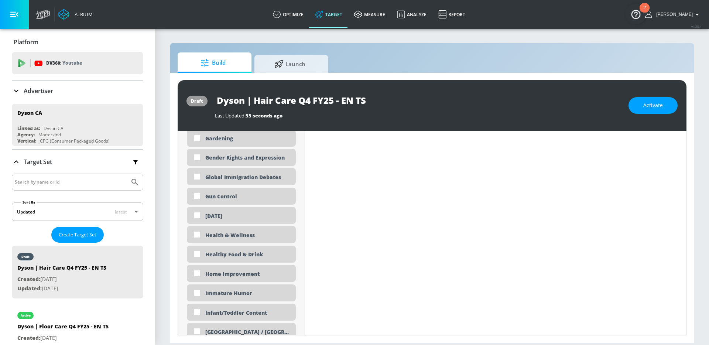
scroll to position [1329, 0]
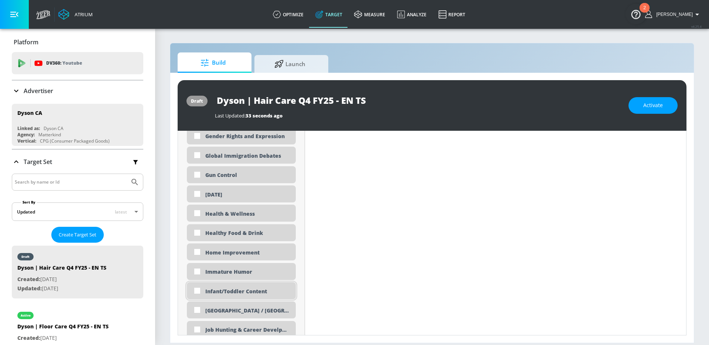
click at [232, 292] on div "Infant/Toddler Content" at bounding box center [247, 291] width 85 height 7
checkbox input "true"
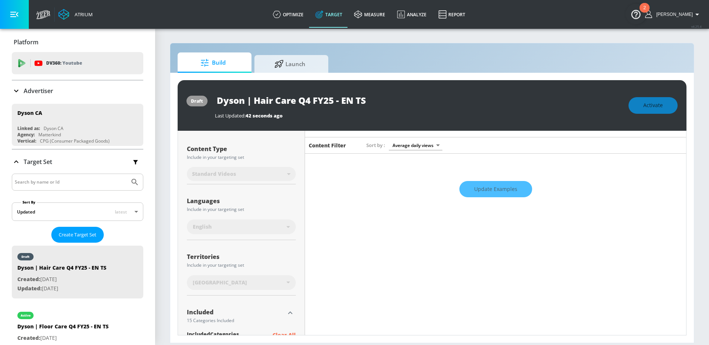
scroll to position [0, 0]
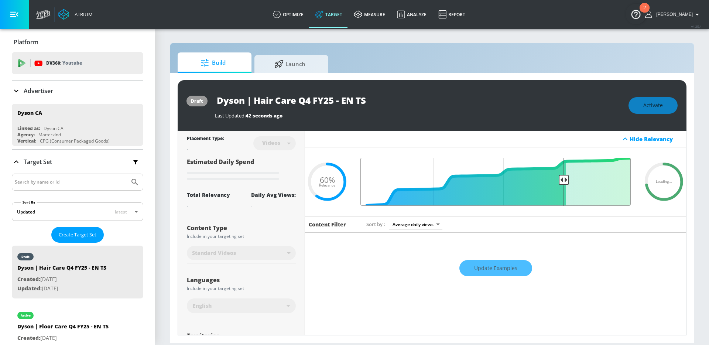
drag, startPoint x: 468, startPoint y: 180, endPoint x: 559, endPoint y: 180, distance: 90.9
click at [559, 180] on input "Final Threshold" at bounding box center [496, 182] width 278 height 48
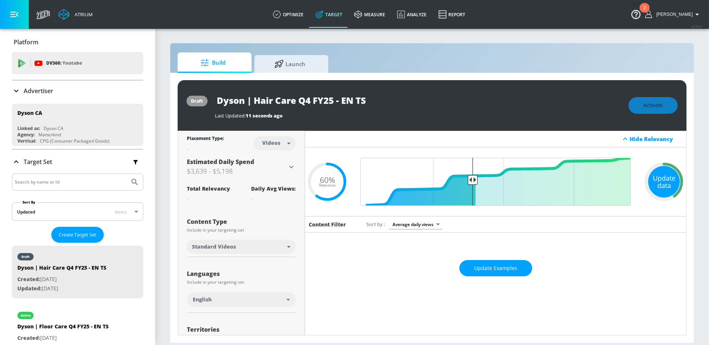
click at [663, 182] on div "Update data" at bounding box center [664, 182] width 32 height 32
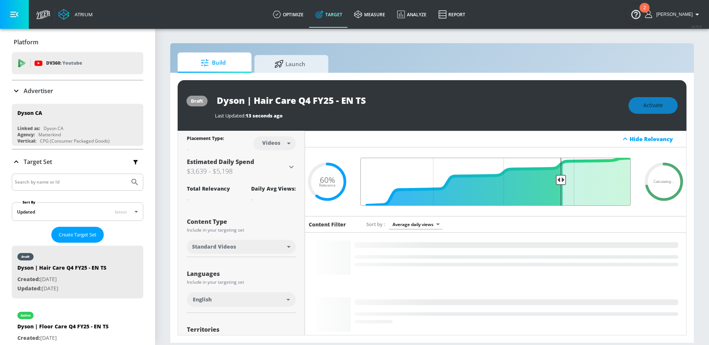
drag, startPoint x: 468, startPoint y: 181, endPoint x: 556, endPoint y: 178, distance: 87.3
type input "0.29"
click at [556, 178] on input "Final Threshold" at bounding box center [496, 182] width 278 height 48
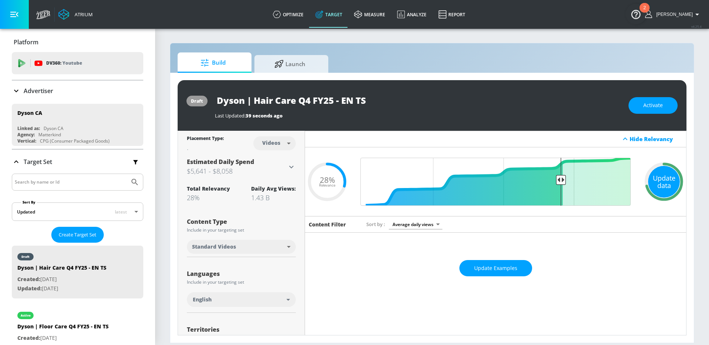
click at [650, 177] on div "Update data" at bounding box center [664, 182] width 32 height 32
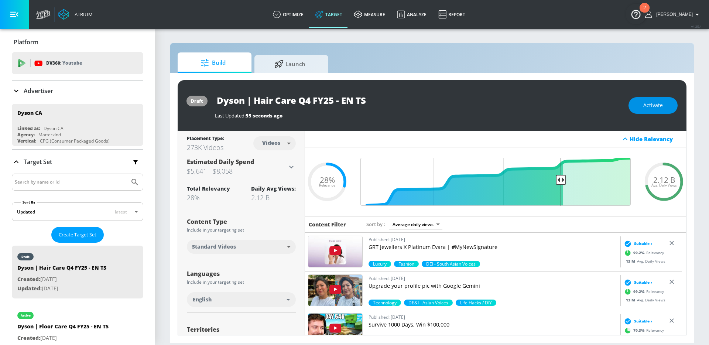
click at [648, 108] on span "Activate" at bounding box center [654, 105] width 20 height 9
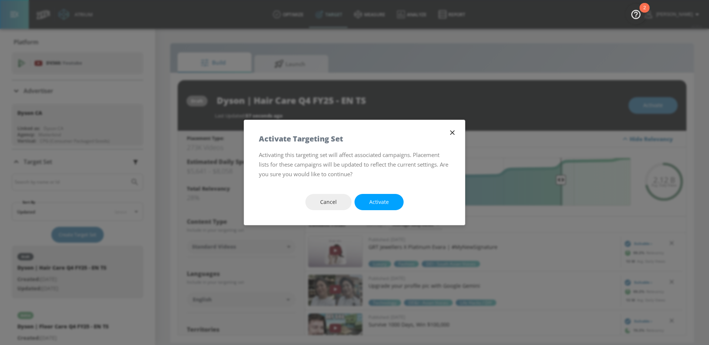
click at [394, 199] on button "Activate" at bounding box center [379, 202] width 49 height 17
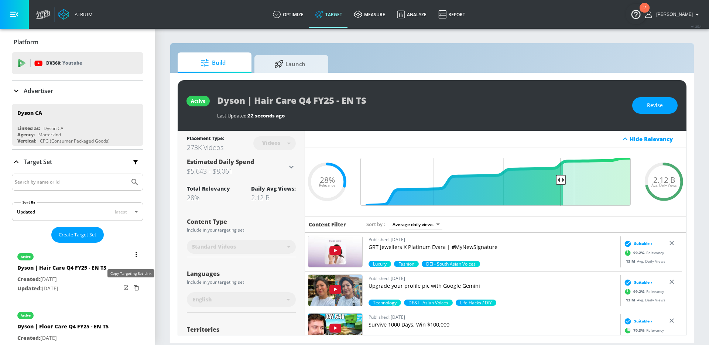
click at [130, 290] on icon "list of Target Set" at bounding box center [136, 288] width 12 height 12
